Goal: Task Accomplishment & Management: Complete application form

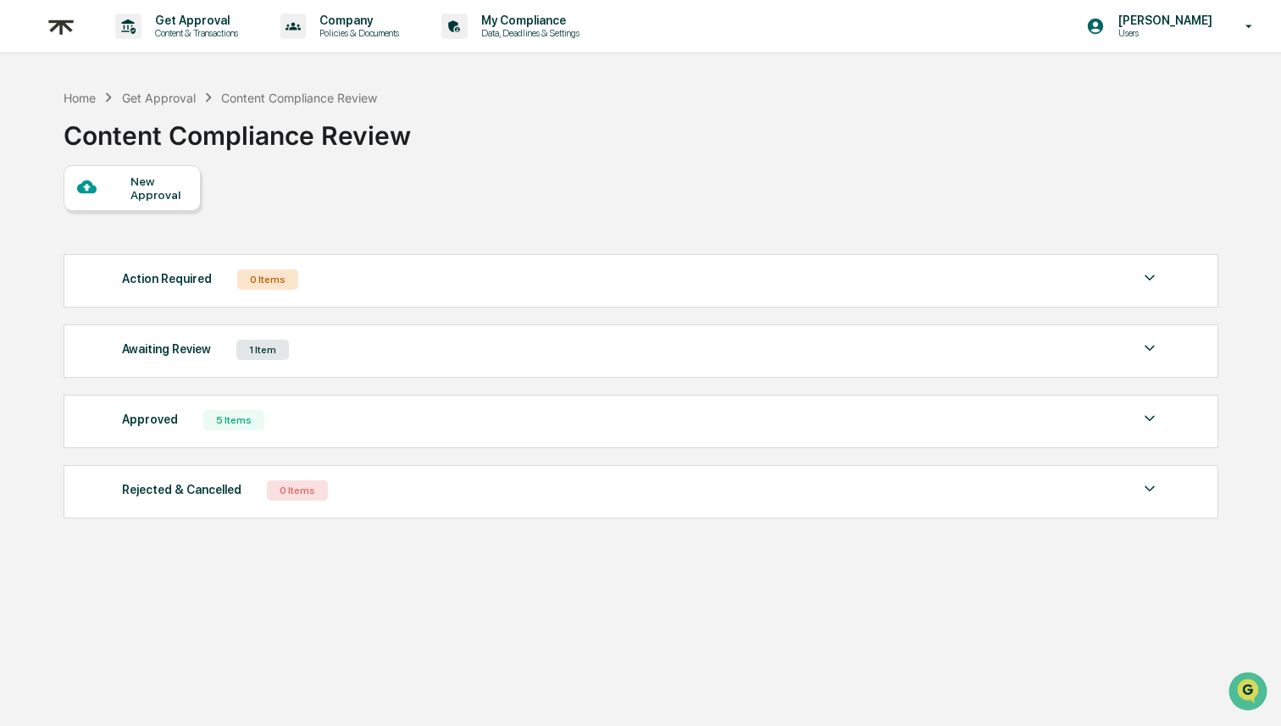
click at [339, 344] on div "Awaiting Review 1 Item" at bounding box center [641, 350] width 1038 height 24
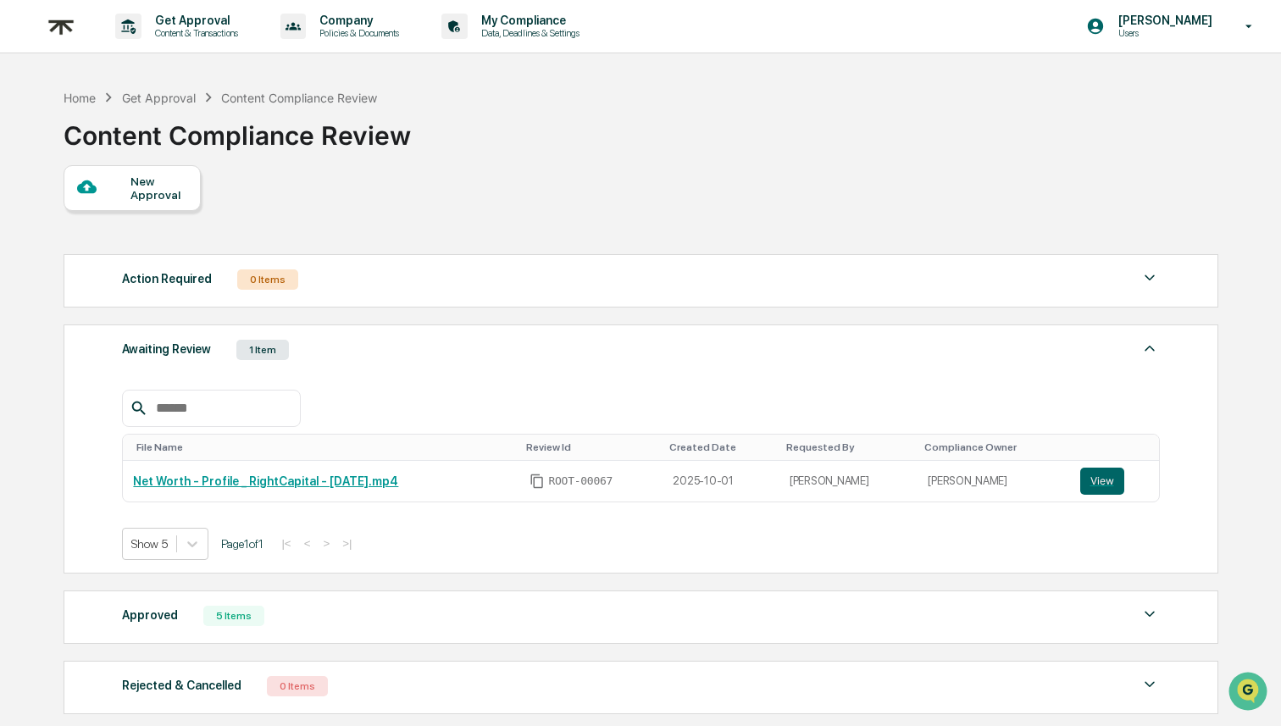
click at [340, 346] on div "Awaiting Review 1 Item" at bounding box center [641, 350] width 1038 height 24
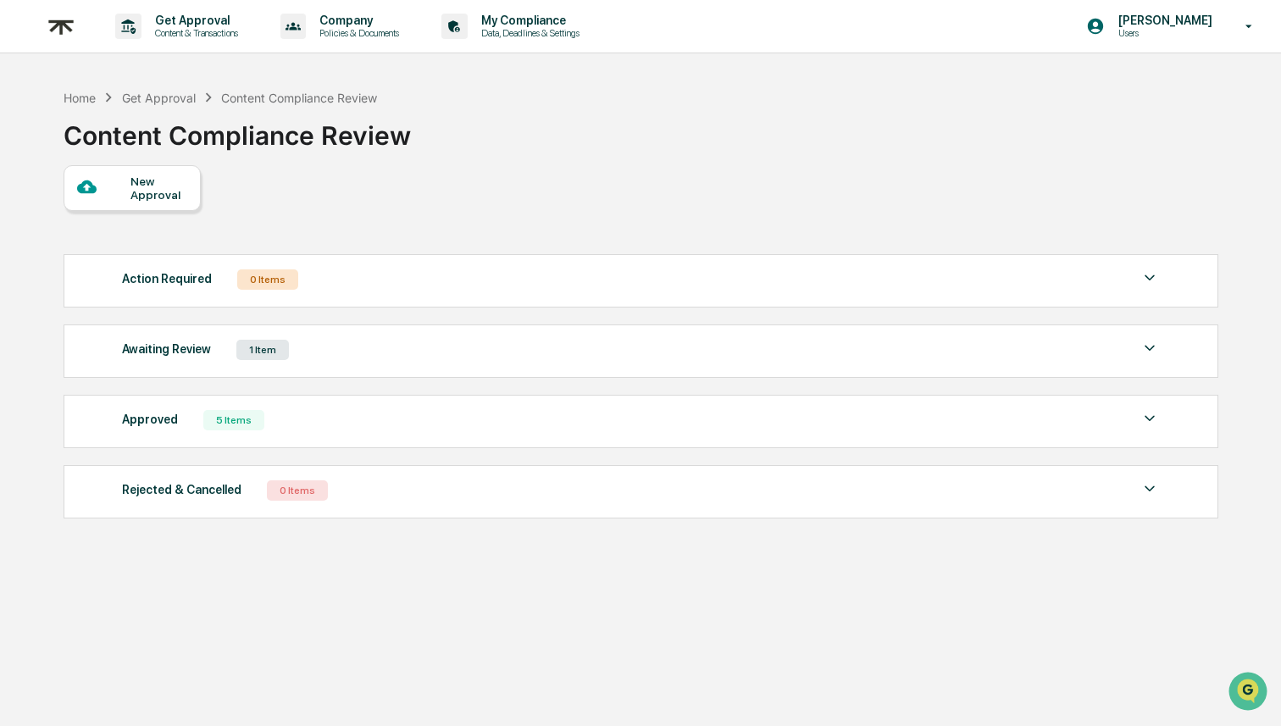
click at [385, 369] on div "Awaiting Review 1 Item File Name Review Id Created Date Requested By Compliance…" at bounding box center [641, 351] width 1155 height 53
click at [391, 363] on div "Awaiting Review 1 Item File Name Review Id Created Date Requested By Compliance…" at bounding box center [641, 351] width 1155 height 53
click at [391, 357] on div "Awaiting Review 1 Item" at bounding box center [641, 350] width 1038 height 24
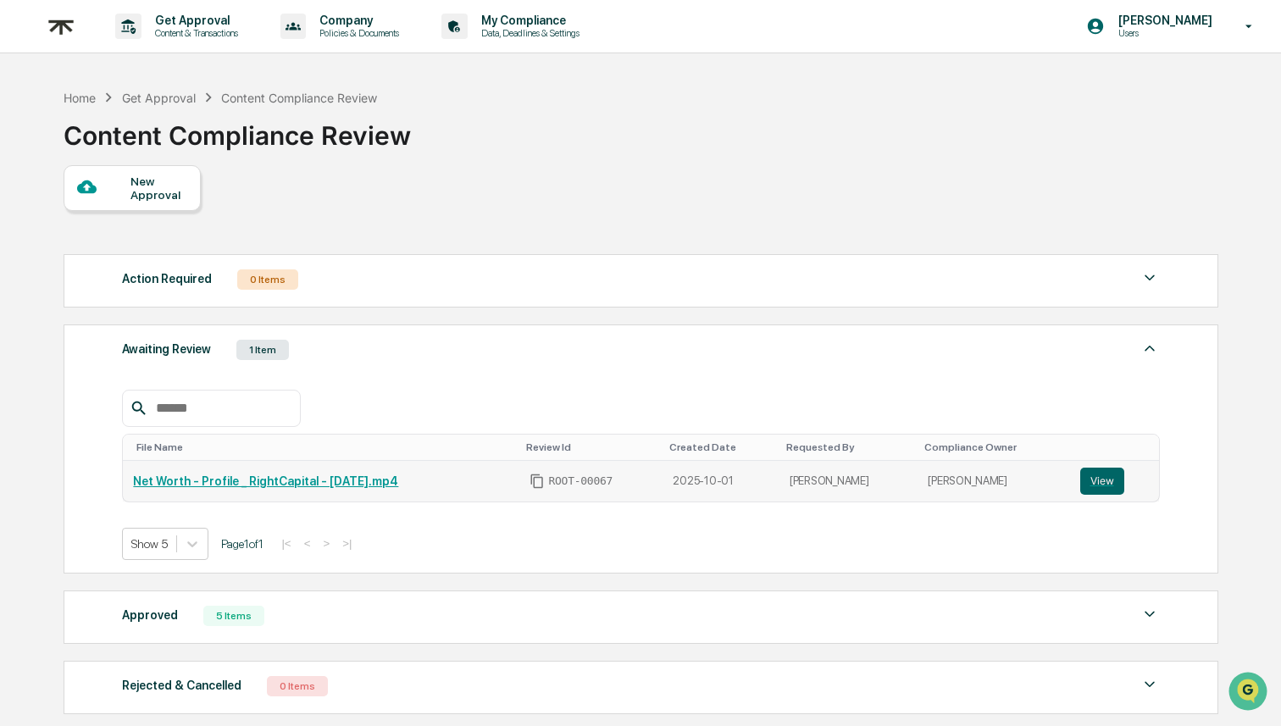
click at [336, 484] on link "Net Worth - Profile _ RightCapital - [DATE].mp4" at bounding box center [265, 482] width 265 height 14
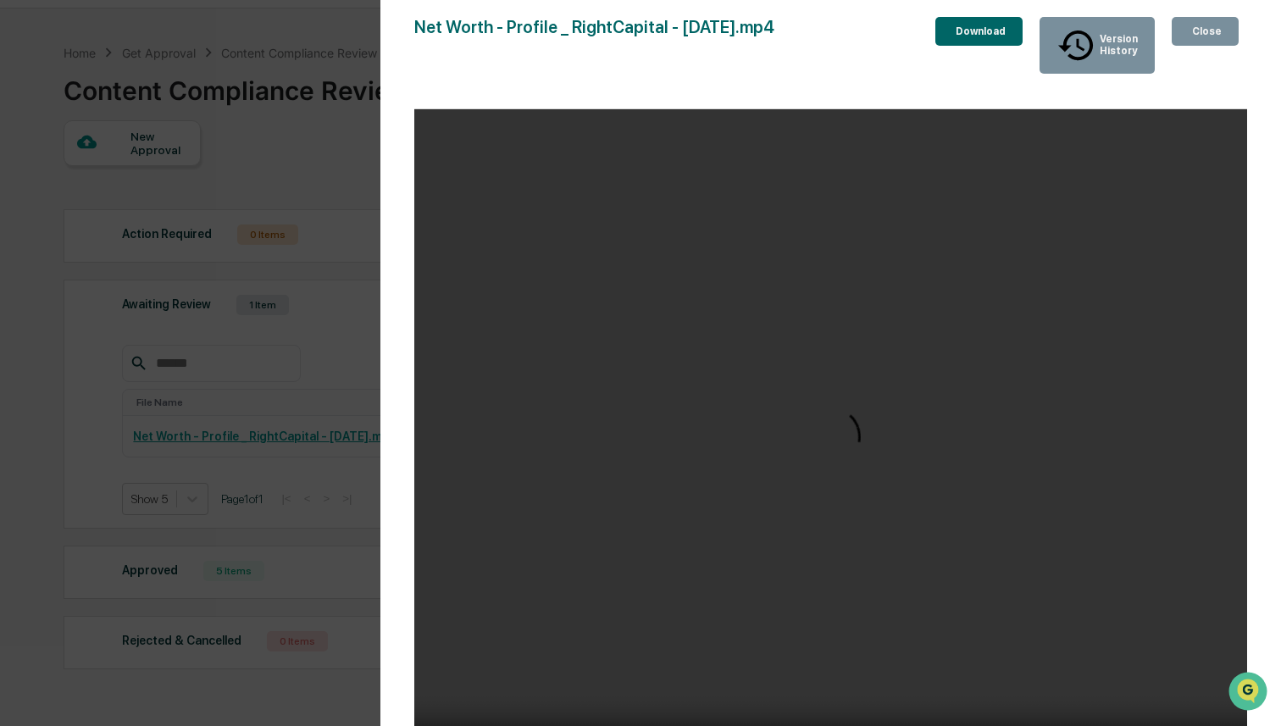
scroll to position [113, 0]
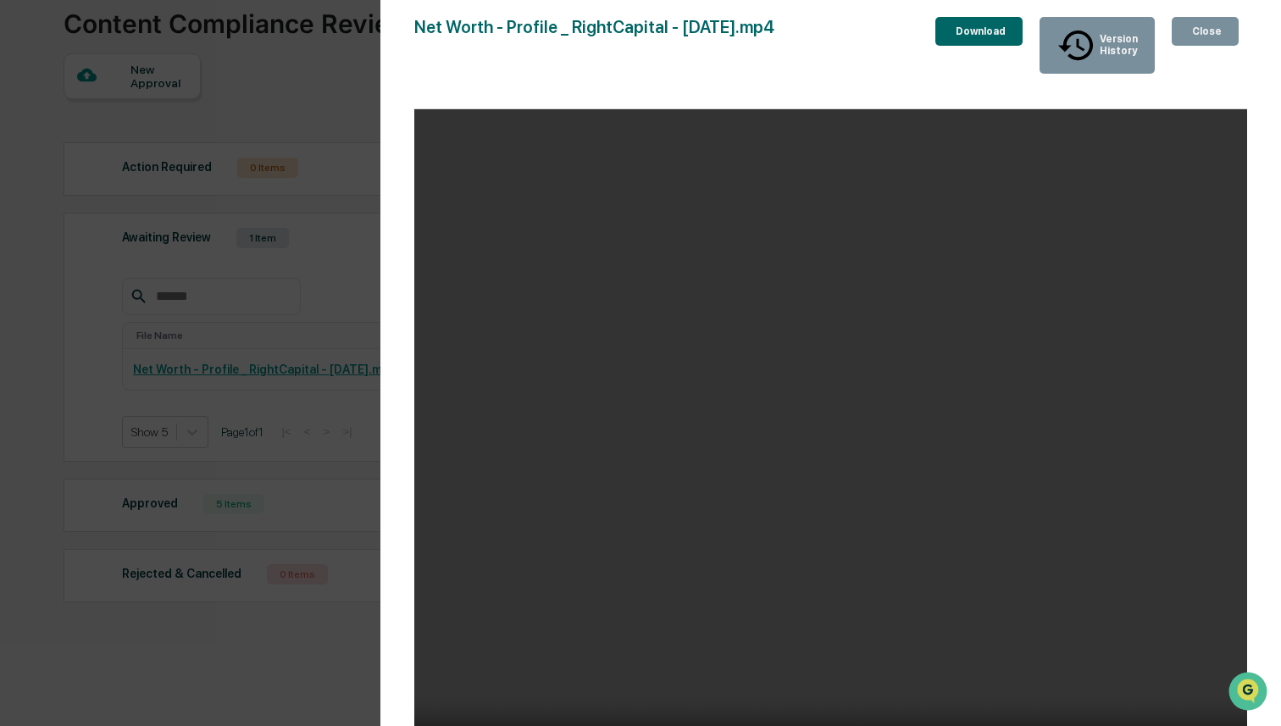
click at [610, 241] on video "Your browser does not support the video tag." at bounding box center [830, 446] width 833 height 675
click at [951, 63] on div "Net Worth - Profile _ RightCapital - 1 October 2025.mp4 Close Version History D…" at bounding box center [830, 380] width 833 height 726
click at [633, 26] on div "Net Worth - Profile _ RightCapital - [DATE].mp4" at bounding box center [594, 45] width 360 height 57
click at [1200, 3] on div "Version History 10/01/2025, 07:34 PM Harrison Sommers Net Worth - Profile _ Rig…" at bounding box center [830, 380] width 901 height 760
click at [1187, 42] on button "Close" at bounding box center [1205, 31] width 67 height 29
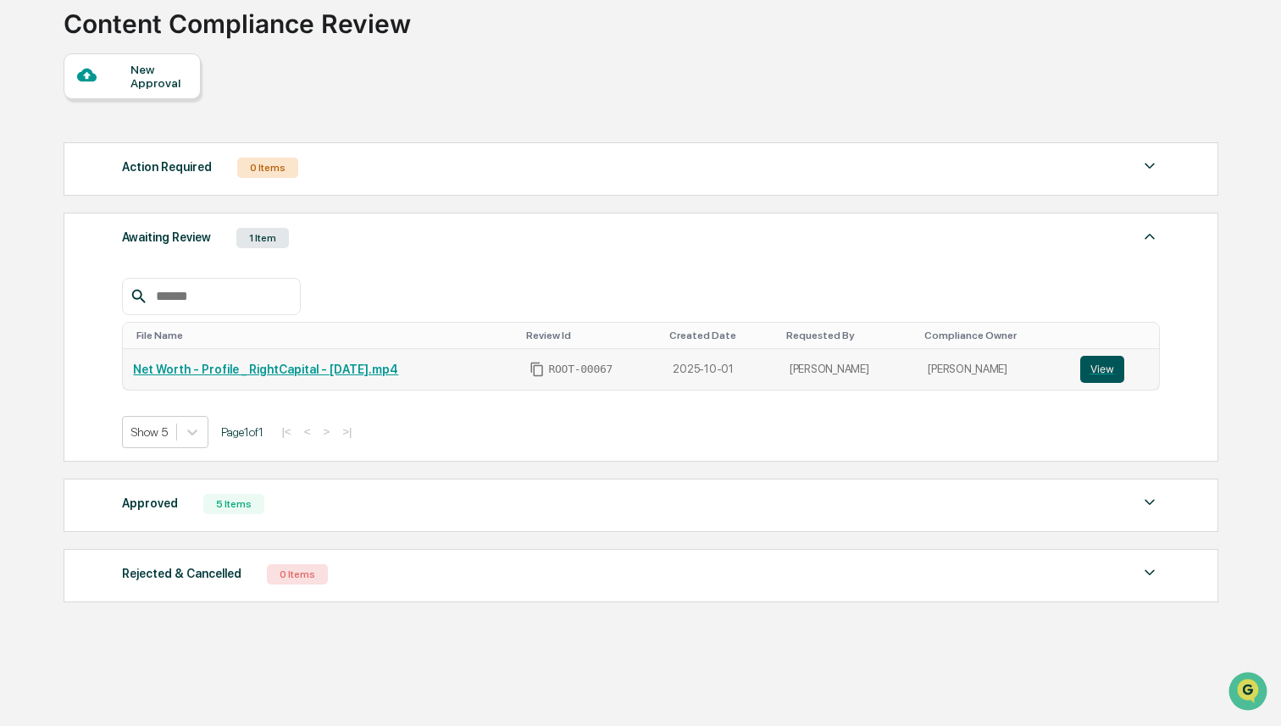
click at [1119, 376] on button "View" at bounding box center [1102, 369] width 44 height 27
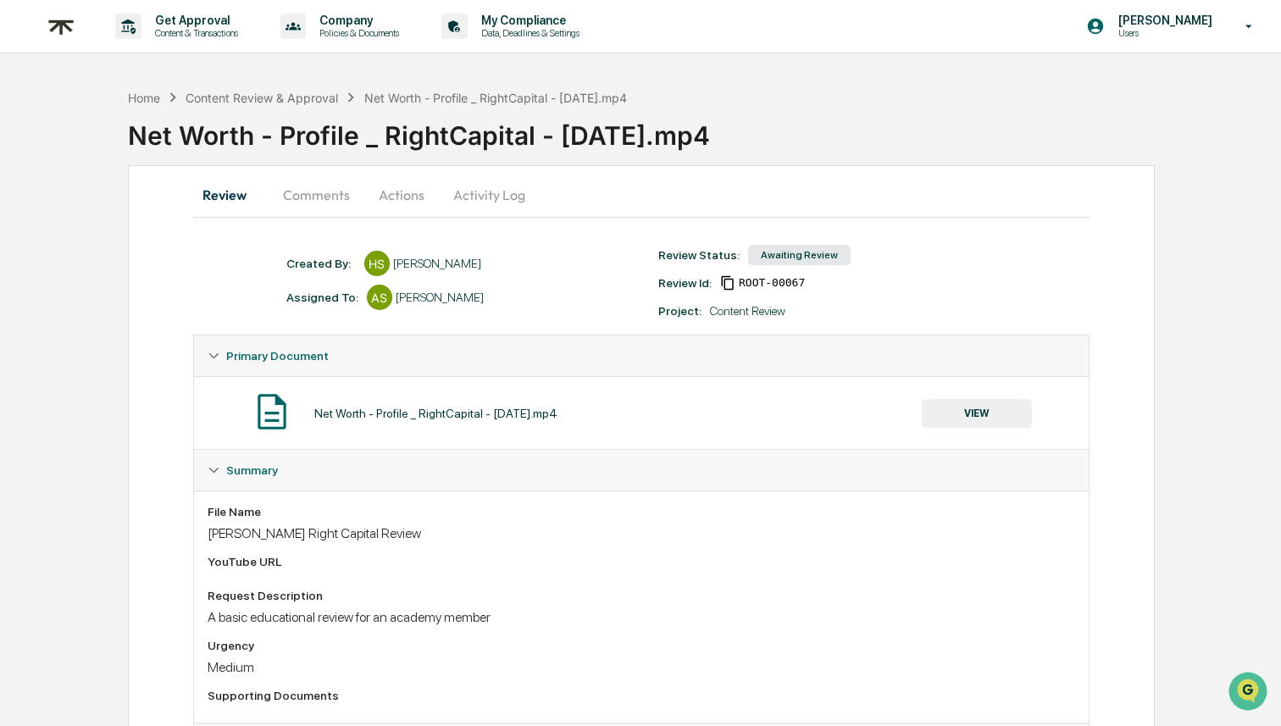
click at [938, 413] on button "VIEW" at bounding box center [977, 413] width 110 height 29
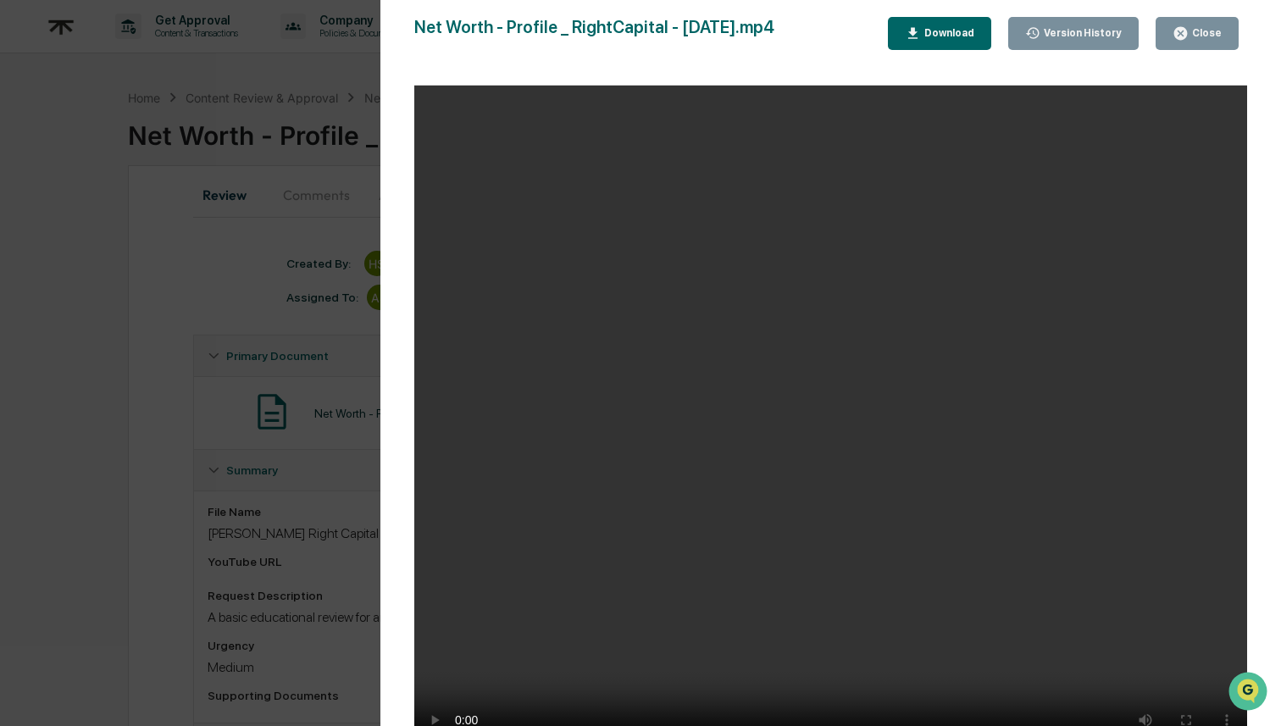
click at [933, 41] on div "Download" at bounding box center [939, 33] width 69 height 16
click at [1208, 28] on div "Close" at bounding box center [1205, 33] width 33 height 12
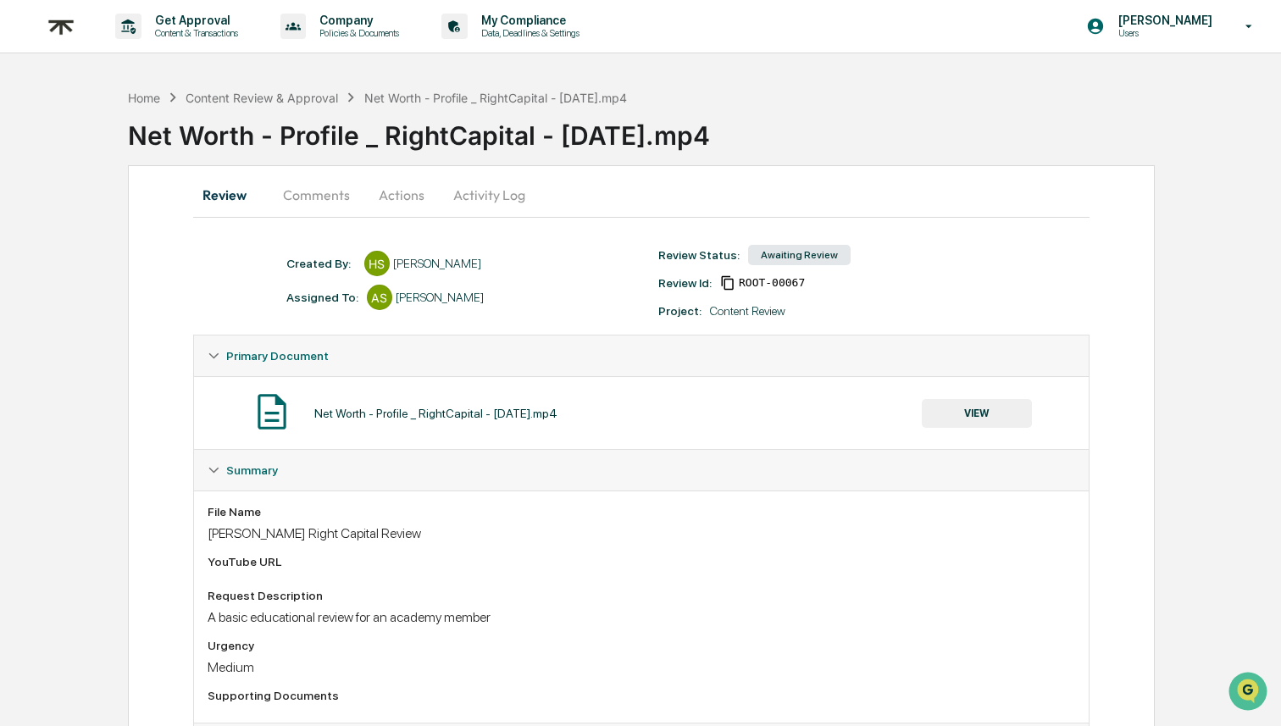
click at [416, 199] on button "Actions" at bounding box center [402, 195] width 76 height 41
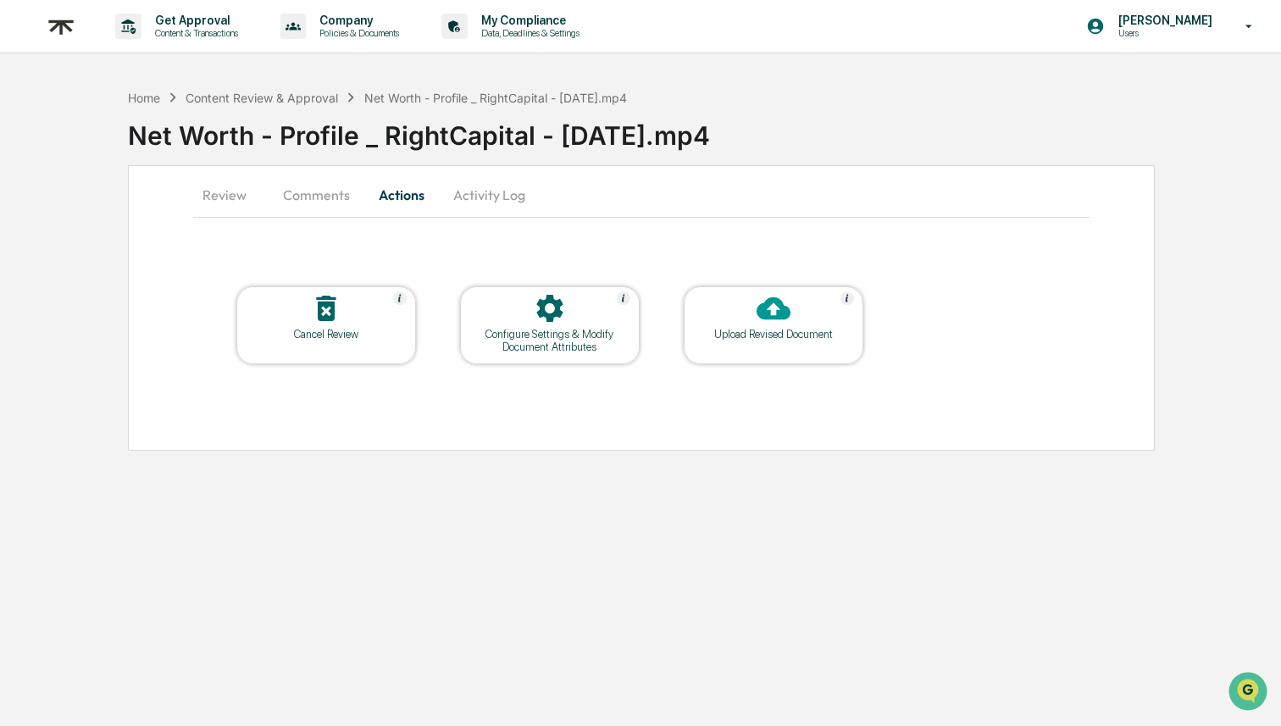
click at [530, 319] on div at bounding box center [549, 310] width 169 height 36
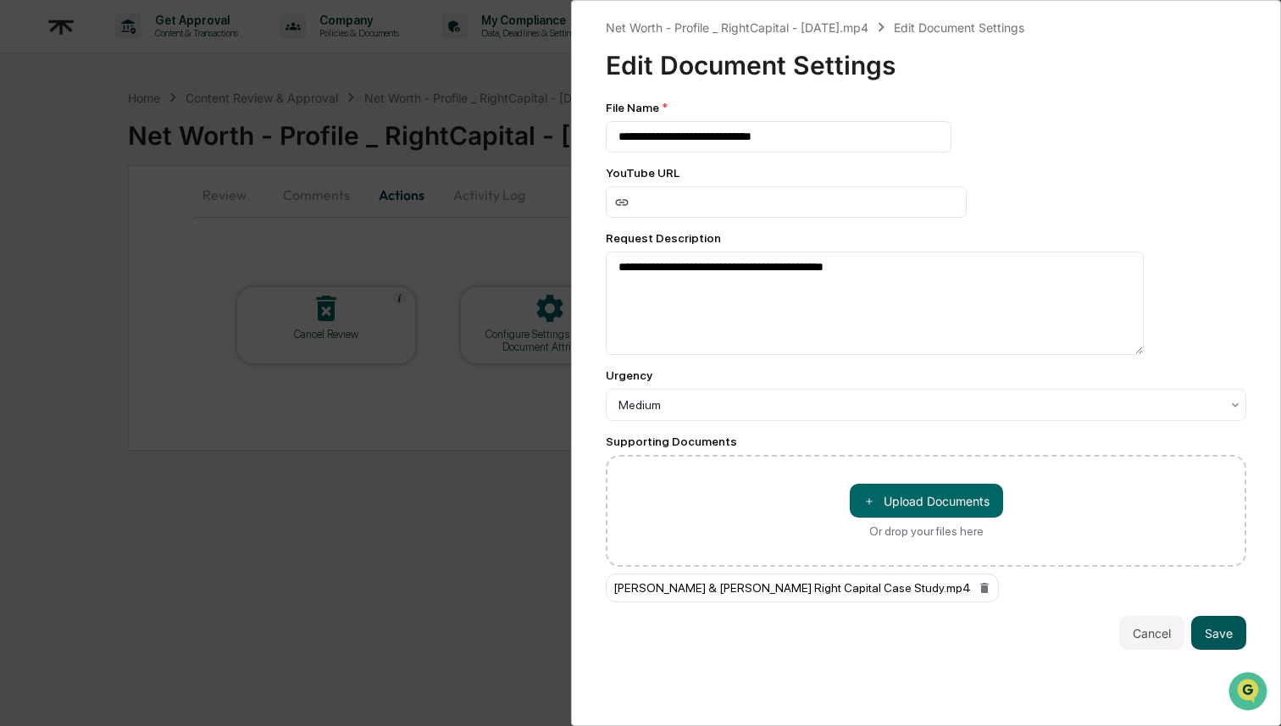
click at [1230, 645] on button "Save" at bounding box center [1218, 633] width 55 height 34
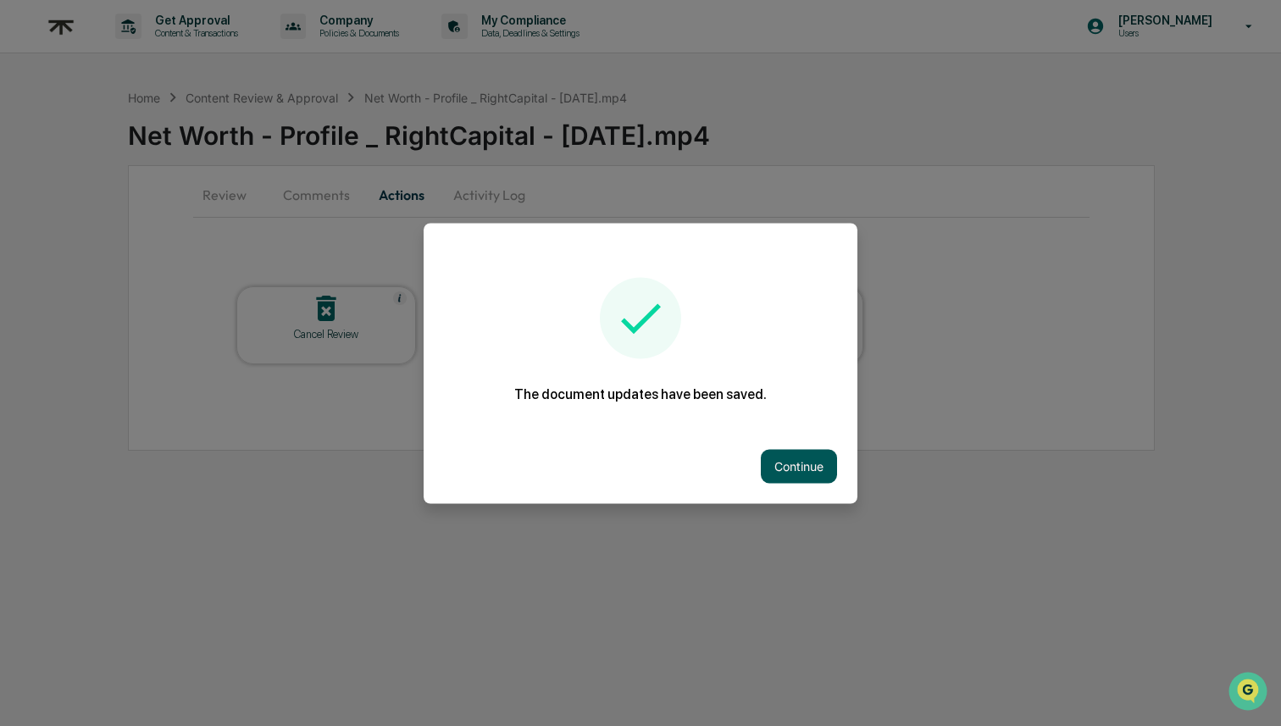
click at [777, 460] on button "Continue" at bounding box center [799, 466] width 76 height 34
